Goal: Obtain resource: Download file/media

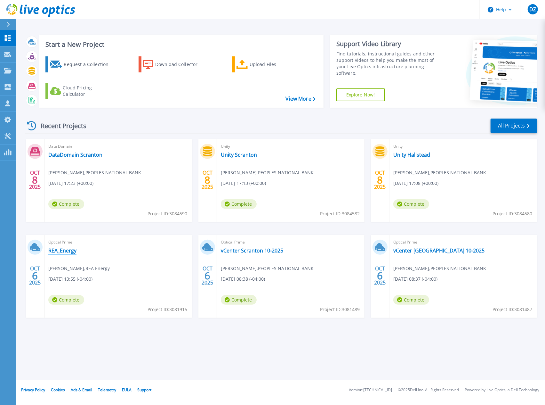
click at [71, 251] on link "REA_Energy" at bounding box center [62, 250] width 28 height 6
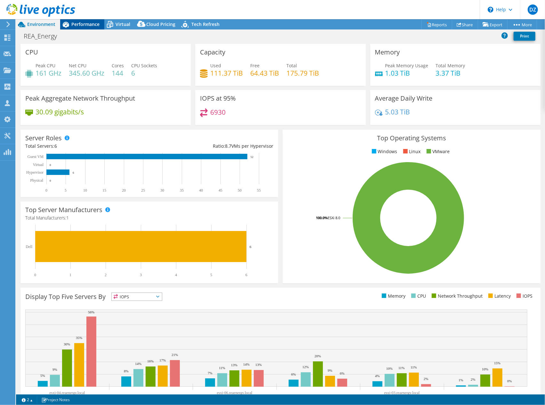
click at [97, 25] on span "Performance" at bounding box center [85, 24] width 28 height 6
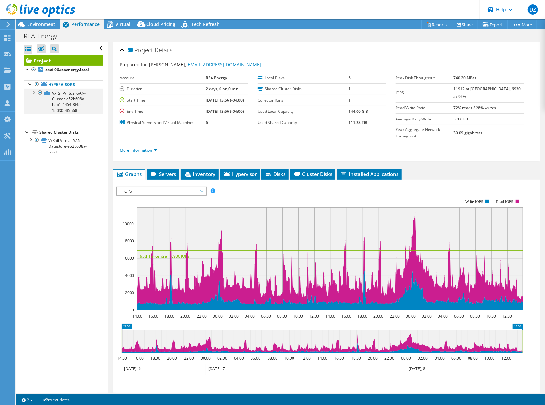
click at [33, 91] on div at bounding box center [33, 92] width 6 height 6
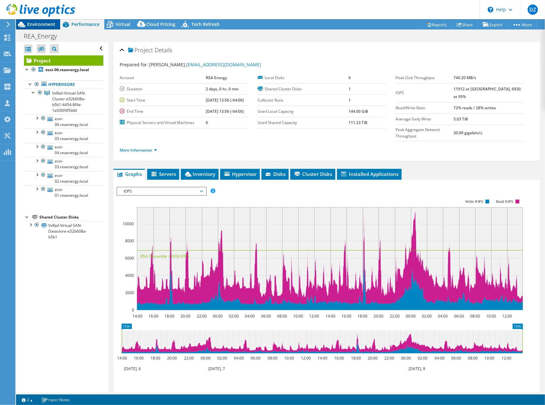
click at [46, 23] on span "Environment" at bounding box center [41, 24] width 28 height 6
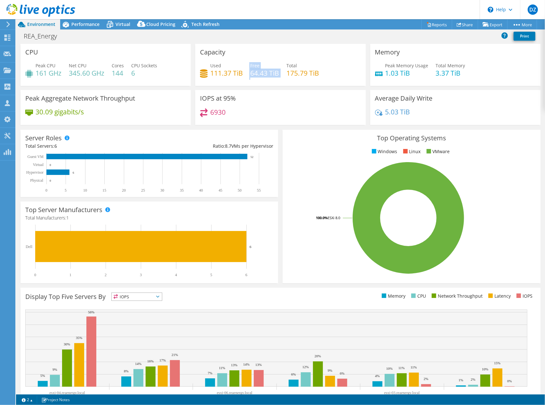
drag, startPoint x: 246, startPoint y: 75, endPoint x: 280, endPoint y: 77, distance: 33.4
click at [280, 77] on div "Used 111.37 TiB Free 64.43 TiB Total 175.79 TiB" at bounding box center [280, 72] width 161 height 21
drag, startPoint x: 409, startPoint y: 114, endPoint x: 383, endPoint y: 113, distance: 25.6
click at [383, 113] on div "5.03 TiB" at bounding box center [455, 114] width 161 height 13
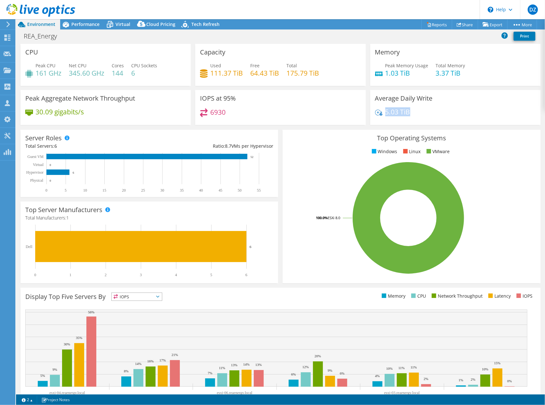
click at [385, 113] on h4 "5.03 TiB" at bounding box center [397, 111] width 25 height 7
drag, startPoint x: 383, startPoint y: 115, endPoint x: 409, endPoint y: 115, distance: 26.6
click at [409, 115] on div "5.03 TiB" at bounding box center [455, 114] width 161 height 13
drag, startPoint x: 406, startPoint y: 114, endPoint x: 383, endPoint y: 114, distance: 23.4
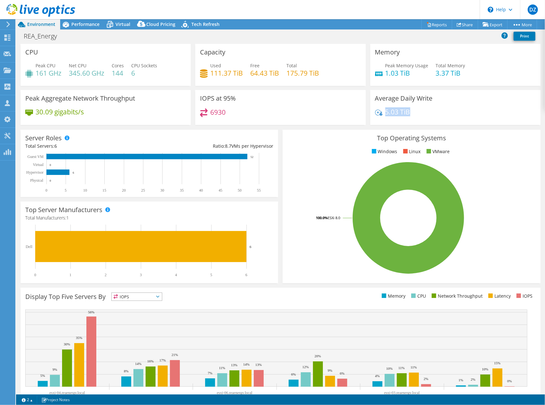
click at [385, 114] on h4 "5.03 TiB" at bounding box center [397, 111] width 25 height 7
drag, startPoint x: 383, startPoint y: 73, endPoint x: 457, endPoint y: 74, distance: 74.3
click at [456, 74] on div "Peak Memory Usage 1.03 TiB Total Memory 3.37 TiB" at bounding box center [455, 72] width 161 height 21
click at [457, 74] on h4 "3.37 TiB" at bounding box center [450, 72] width 29 height 7
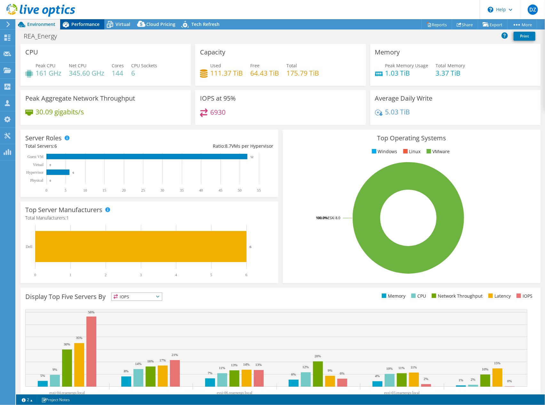
click at [93, 27] on span "Performance" at bounding box center [85, 24] width 28 height 6
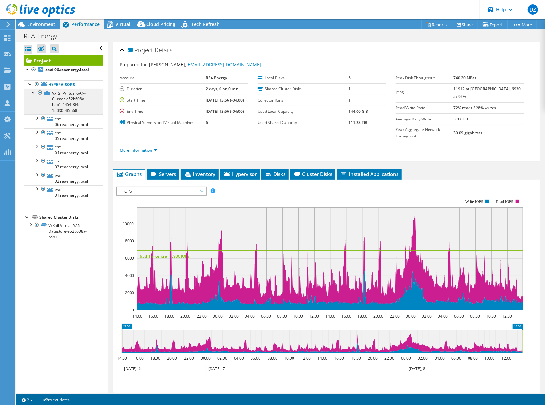
click at [67, 109] on span "VxRail-Virtual-SAN-Cluster-e52b608a-b5b1-4454-8f4e-1e030f4f5b60" at bounding box center [69, 101] width 34 height 23
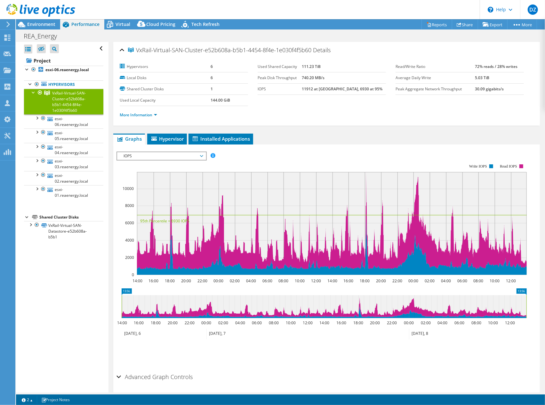
click at [140, 156] on span "IOPS" at bounding box center [161, 156] width 82 height 8
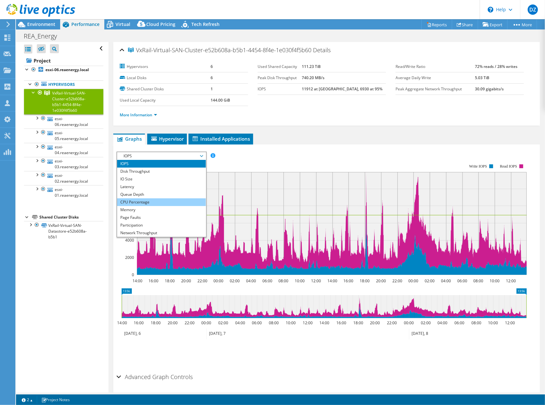
click at [131, 199] on li "CPU Percentage" at bounding box center [161, 202] width 89 height 8
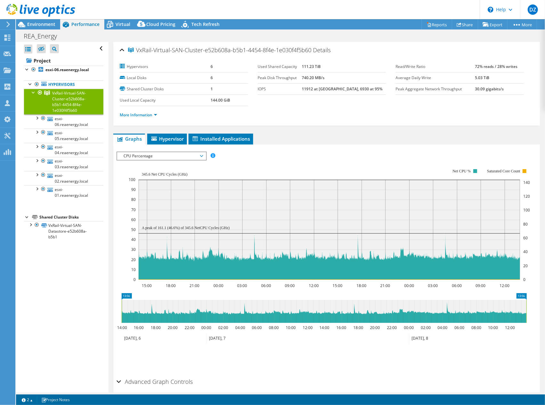
click at [175, 156] on span "CPU Percentage" at bounding box center [161, 156] width 82 height 8
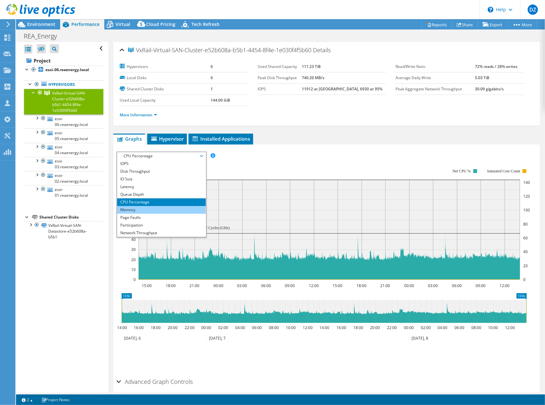
click at [145, 206] on li "Memory" at bounding box center [161, 210] width 89 height 8
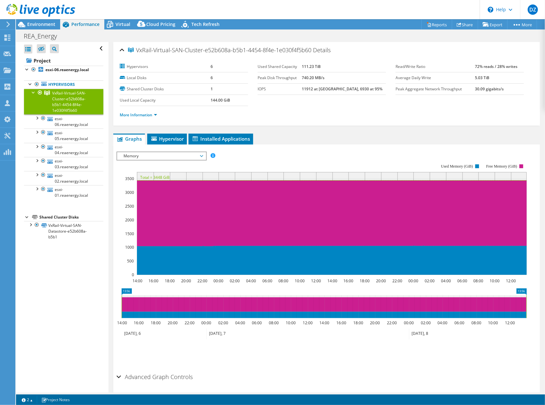
click at [144, 152] on span "Memory" at bounding box center [161, 156] width 82 height 8
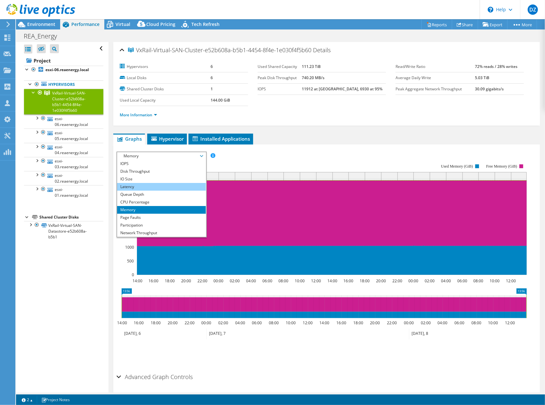
click at [137, 186] on li "Latency" at bounding box center [161, 187] width 89 height 8
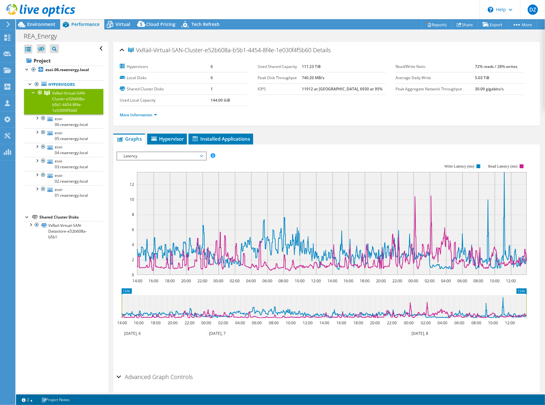
click at [172, 152] on span "Latency" at bounding box center [161, 156] width 82 height 8
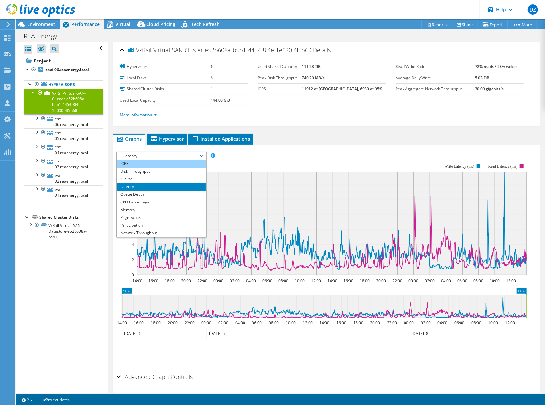
click at [140, 161] on li "IOPS" at bounding box center [161, 164] width 89 height 8
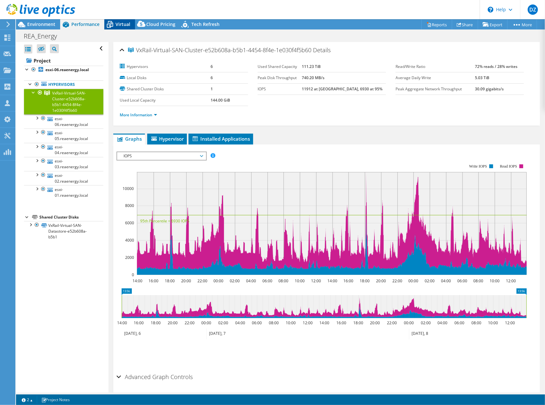
click at [125, 27] on span "Virtual" at bounding box center [123, 24] width 15 height 6
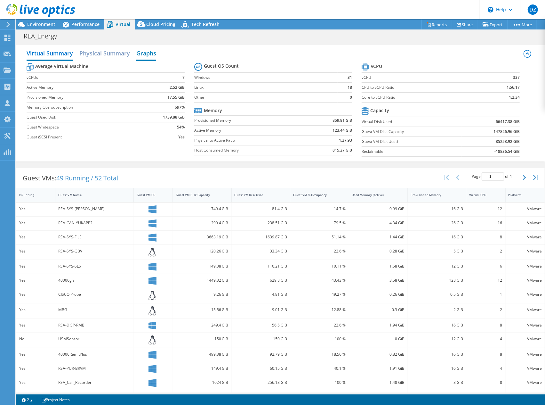
click at [155, 52] on h2 "Graphs" at bounding box center [146, 54] width 20 height 14
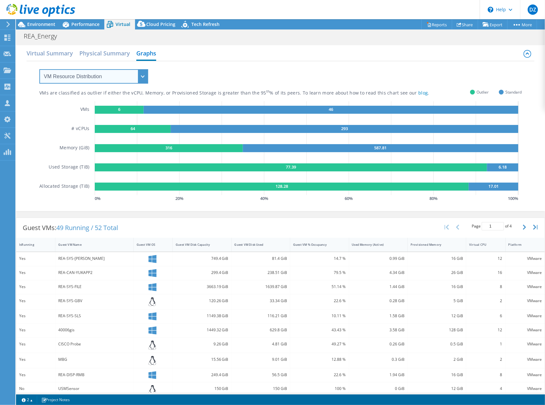
click at [117, 71] on select "VM Resource Distribution Provisioning Contrast Over Provisioning" at bounding box center [93, 76] width 109 height 14
select select "Over Provisioning"
click at [39, 69] on select "VM Resource Distribution Provisioning Contrast Over Provisioning" at bounding box center [93, 76] width 109 height 14
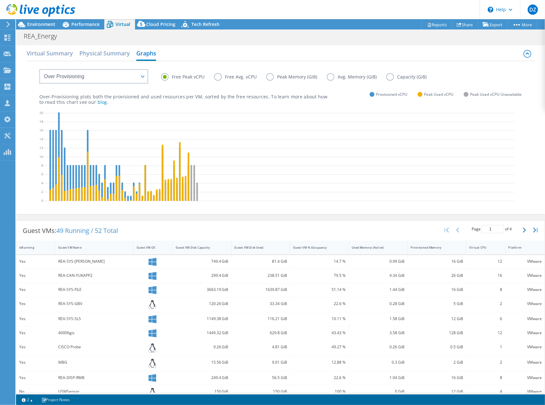
click at [269, 77] on label "Peak Memory (GiB)" at bounding box center [296, 77] width 60 height 8
click at [0, 0] on input "Peak Memory (GiB)" at bounding box center [0, 0] width 0 height 0
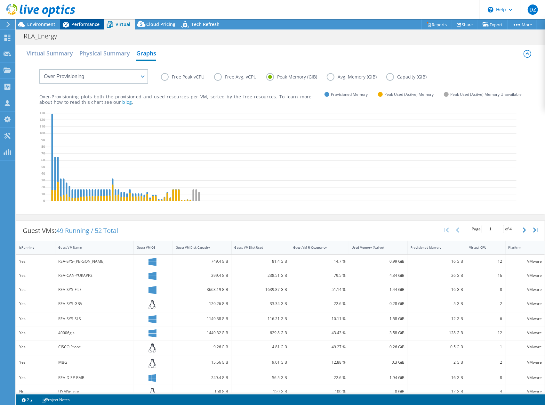
click at [89, 27] on span "Performance" at bounding box center [85, 24] width 28 height 6
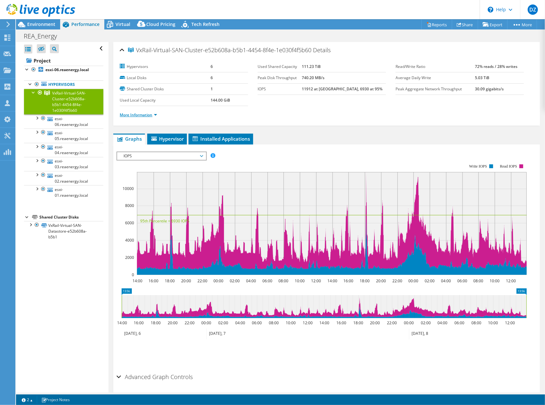
click at [154, 114] on link "More Information" at bounding box center [138, 114] width 37 height 5
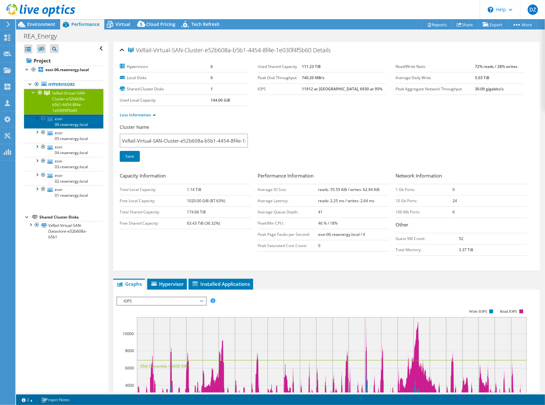
click at [80, 122] on link "esxi-06.reaenergy.local" at bounding box center [63, 121] width 79 height 14
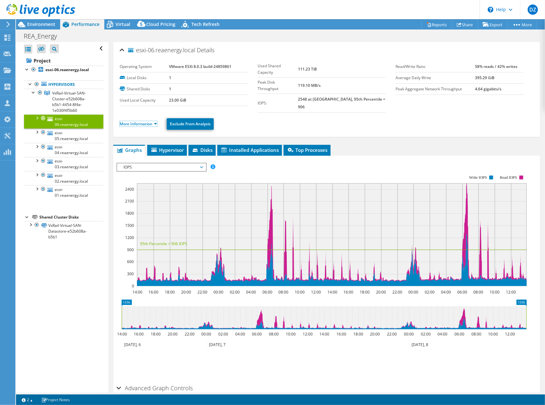
click at [149, 121] on link "More Information" at bounding box center [138, 123] width 37 height 5
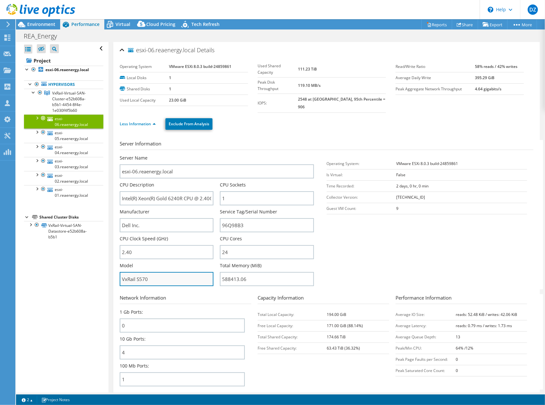
drag, startPoint x: 138, startPoint y: 270, endPoint x: 150, endPoint y: 272, distance: 12.2
click at [150, 272] on input "VxRail S570" at bounding box center [167, 279] width 94 height 14
drag, startPoint x: 150, startPoint y: 272, endPoint x: 136, endPoint y: 272, distance: 13.8
click at [136, 272] on input "VxRail S570" at bounding box center [167, 279] width 94 height 14
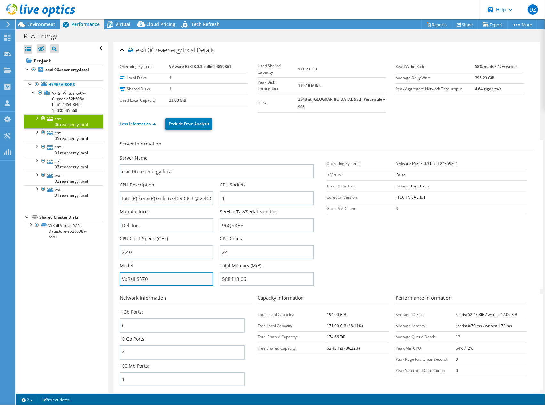
click at [136, 272] on input "VxRail S570" at bounding box center [167, 279] width 94 height 14
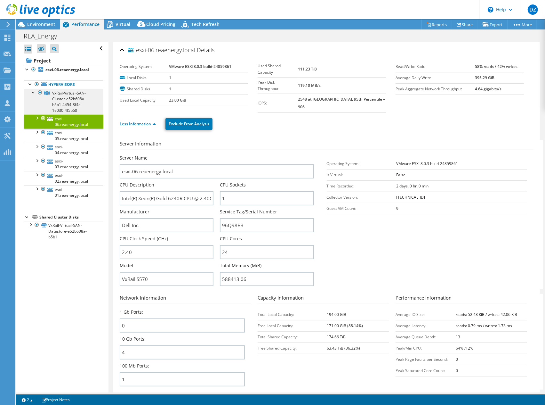
click at [65, 96] on span "VxRail-Virtual-SAN-Cluster-e52b608a-b5b1-4454-8f4e-1e030f4f5b60" at bounding box center [69, 101] width 34 height 23
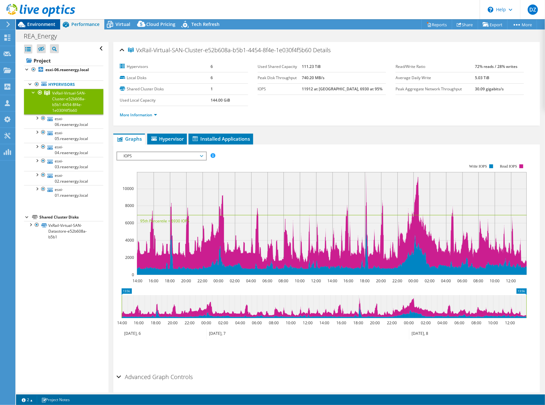
click at [48, 24] on span "Environment" at bounding box center [41, 24] width 28 height 6
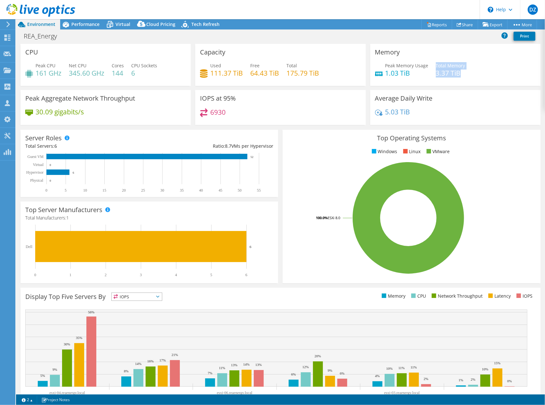
drag, startPoint x: 432, startPoint y: 74, endPoint x: 468, endPoint y: 75, distance: 35.9
click at [468, 75] on div "Peak Memory Usage 1.03 TiB Total Memory 3.37 TiB" at bounding box center [455, 72] width 161 height 21
click at [91, 28] on div "Performance" at bounding box center [82, 24] width 44 height 10
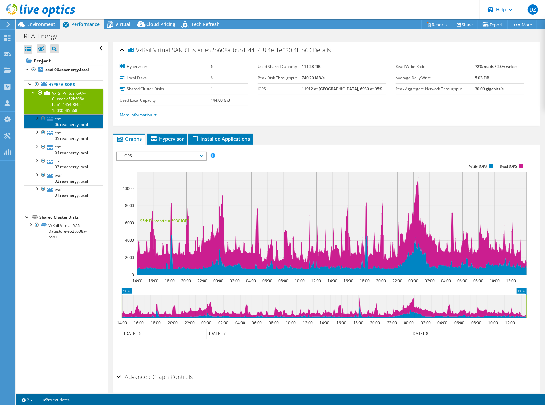
click at [68, 119] on link "esxi-06.reaenergy.local" at bounding box center [63, 121] width 79 height 14
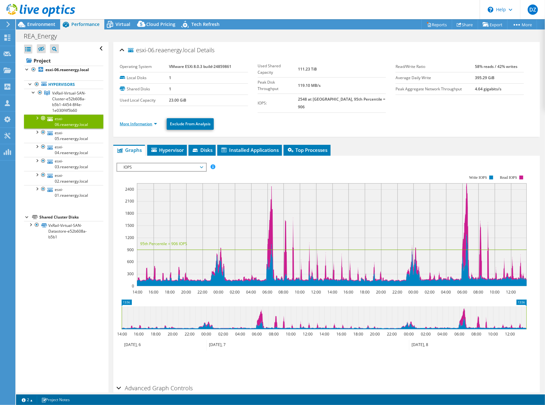
click at [156, 121] on link "More Information" at bounding box center [138, 123] width 37 height 5
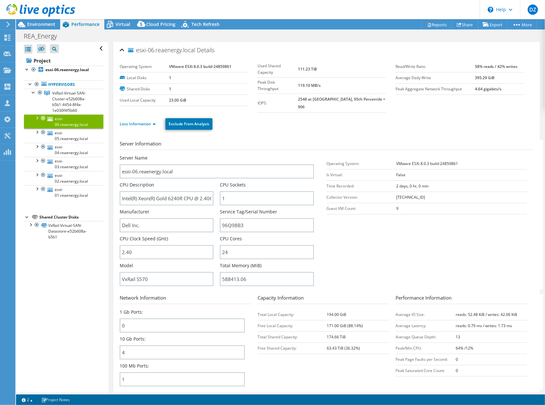
click at [87, 126] on link "esxi-06.reaenergy.local" at bounding box center [63, 121] width 79 height 14
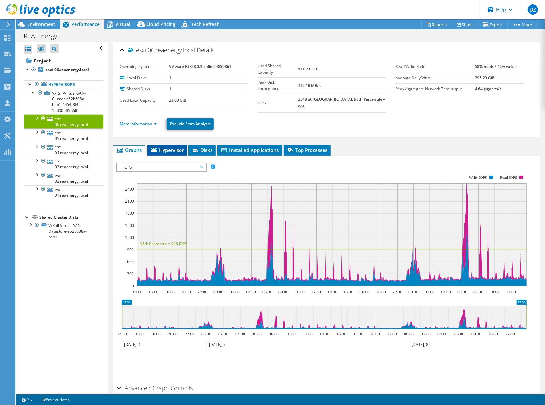
click at [181, 147] on span "Hypervisor" at bounding box center [166, 150] width 33 height 6
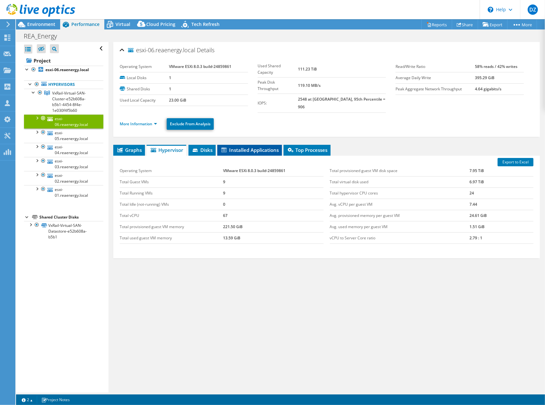
click at [242, 147] on span "Installed Applications" at bounding box center [250, 150] width 58 height 6
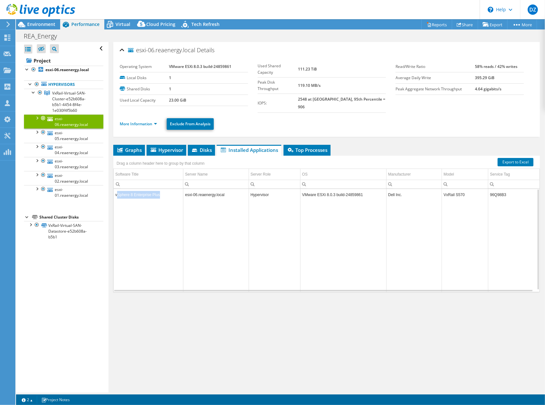
drag, startPoint x: 173, startPoint y: 186, endPoint x: 117, endPoint y: 185, distance: 56.3
click at [117, 189] on td "vSphere 8 Enterprise Plus" at bounding box center [149, 194] width 70 height 11
click at [126, 189] on td "vSphere 8 Enterprise Plus" at bounding box center [149, 194] width 70 height 11
click at [119, 25] on span "Virtual" at bounding box center [123, 24] width 15 height 6
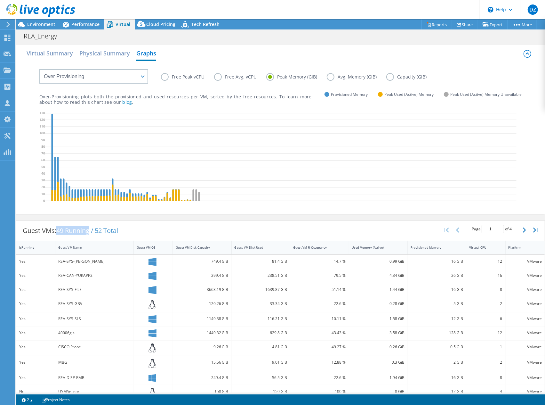
drag, startPoint x: 56, startPoint y: 226, endPoint x: 92, endPoint y: 228, distance: 35.2
click at [92, 228] on div "Guest VMs: 49 Running / 52 Total" at bounding box center [70, 231] width 108 height 20
click at [93, 227] on span "49 Running / 52 Total" at bounding box center [87, 230] width 62 height 9
click at [64, 56] on h2 "Virtual Summary" at bounding box center [50, 54] width 46 height 14
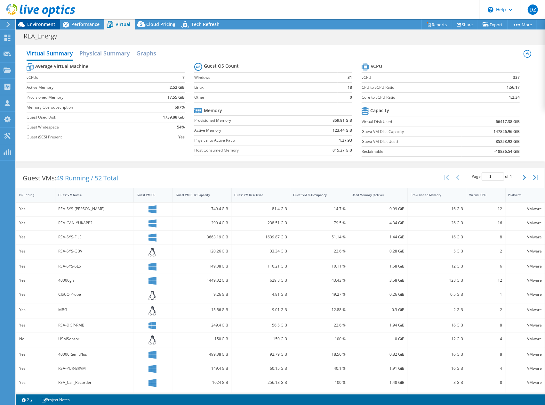
click at [55, 26] on div "Environment" at bounding box center [38, 24] width 44 height 10
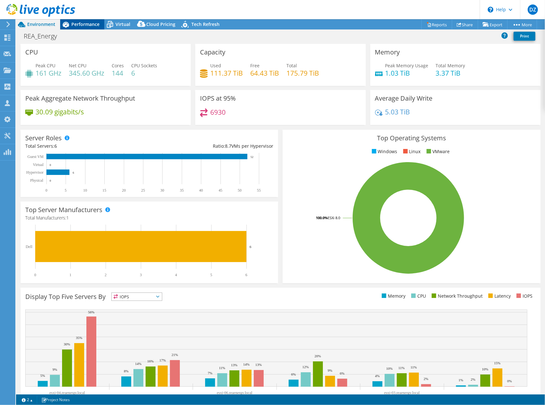
click at [82, 25] on span "Performance" at bounding box center [85, 24] width 28 height 6
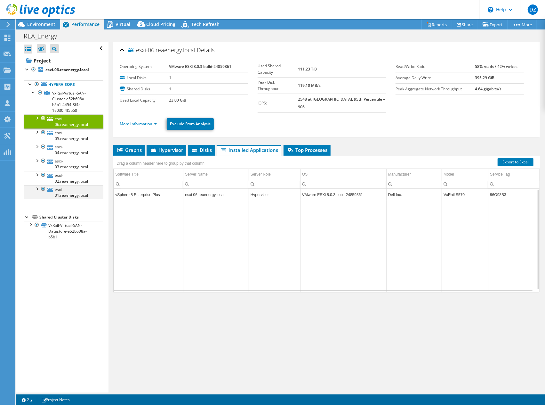
click at [39, 186] on div at bounding box center [37, 188] width 6 height 6
click at [38, 172] on div at bounding box center [37, 174] width 6 height 6
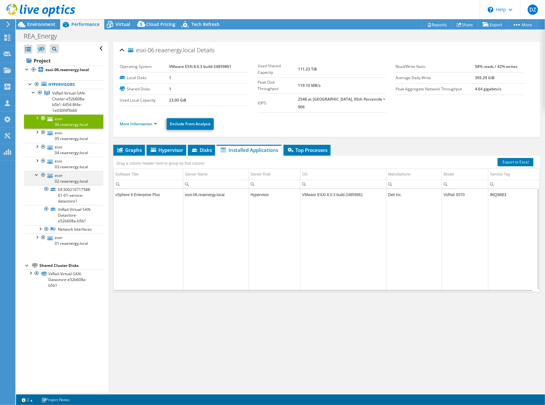
click at [38, 172] on div at bounding box center [37, 174] width 6 height 6
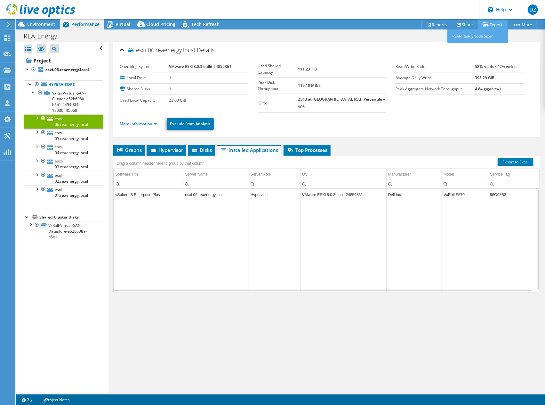
click at [487, 25] on link "Export" at bounding box center [493, 25] width 30 height 10
click at [439, 24] on link "Reports" at bounding box center [437, 25] width 31 height 10
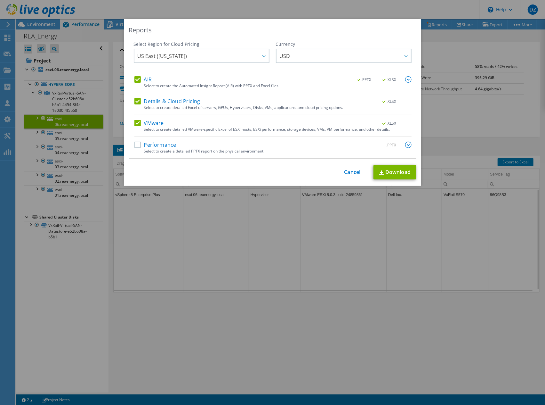
click at [146, 79] on label "AIR" at bounding box center [142, 79] width 17 height 6
click at [0, 0] on input "AIR" at bounding box center [0, 0] width 0 height 0
click at [142, 98] on label "Details & Cloud Pricing" at bounding box center [167, 101] width 66 height 6
click at [0, 0] on input "Details & Cloud Pricing" at bounding box center [0, 0] width 0 height 0
click at [386, 167] on link "Download" at bounding box center [395, 172] width 43 height 14
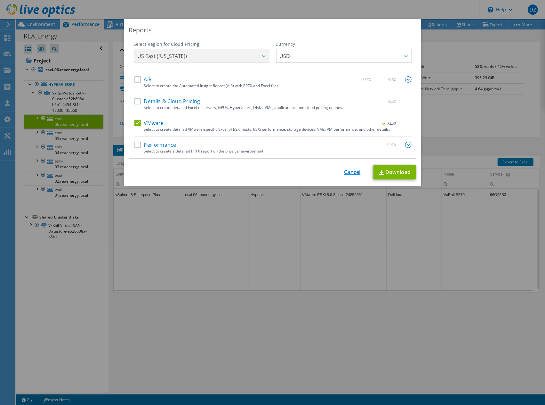
click at [347, 169] on link "Cancel" at bounding box center [352, 172] width 16 height 6
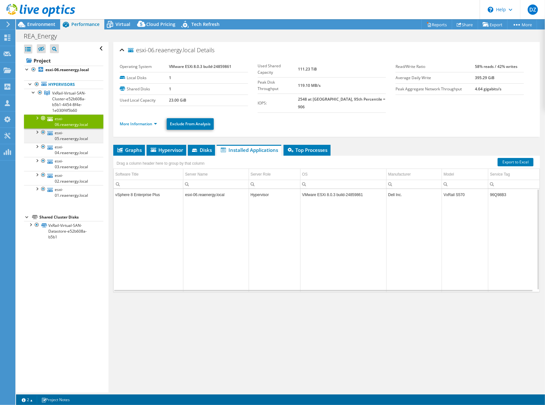
click at [36, 130] on div at bounding box center [37, 131] width 6 height 6
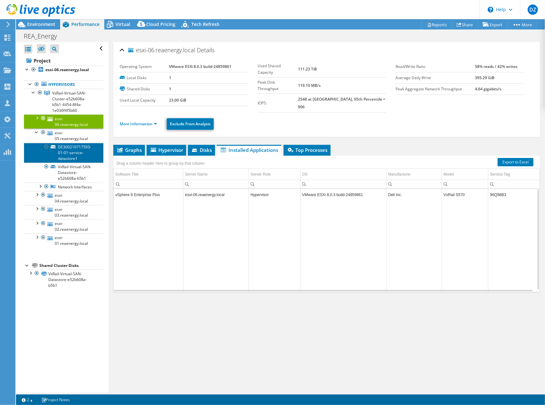
click at [75, 153] on link "DE300210717593-01-01-service-datastore1" at bounding box center [63, 153] width 79 height 20
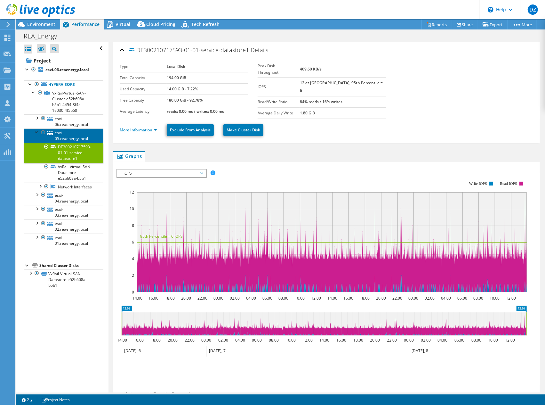
click at [72, 136] on link "esxi-05.reaenergy.local" at bounding box center [63, 135] width 79 height 14
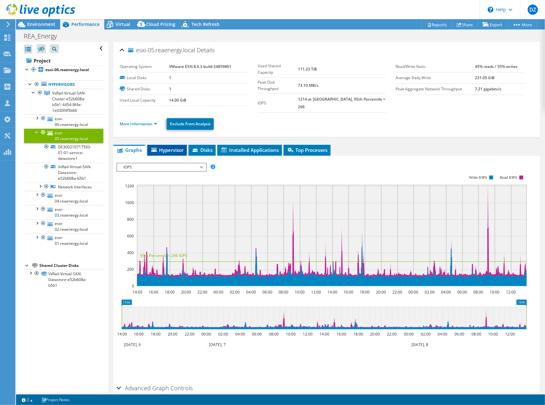
click at [177, 145] on li "Hypervisor" at bounding box center [167, 150] width 40 height 11
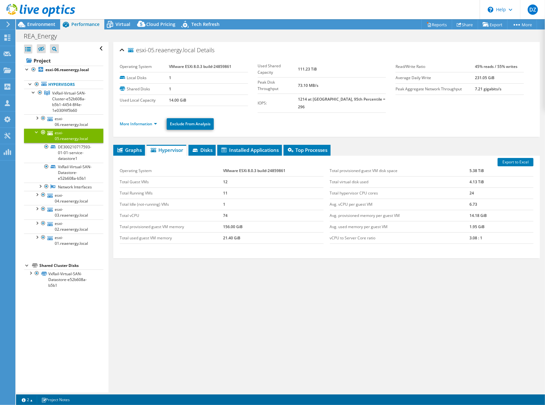
click at [218, 145] on ul "Graphs Servers Inventory Hypervisor Disks Cluster Disks Installed Applications" at bounding box center [326, 150] width 427 height 11
click at [206, 147] on span "Disks" at bounding box center [202, 150] width 21 height 6
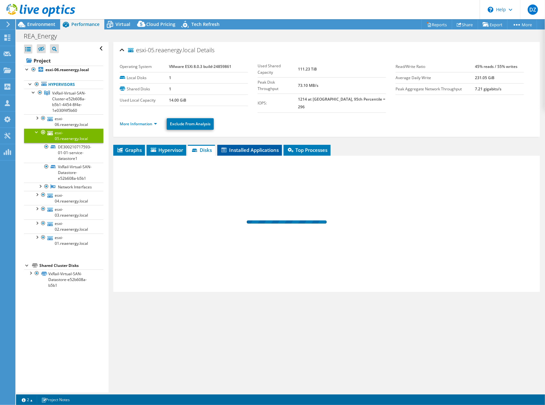
click at [246, 147] on span "Installed Applications" at bounding box center [250, 150] width 58 height 6
